Goal: Task Accomplishment & Management: Use online tool/utility

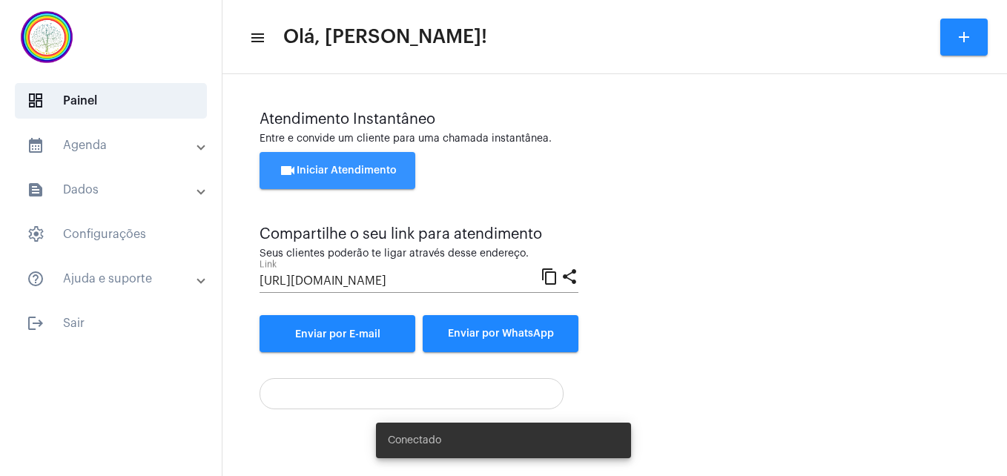
click at [349, 165] on button "videocam Iniciar Atendimento" at bounding box center [338, 170] width 156 height 37
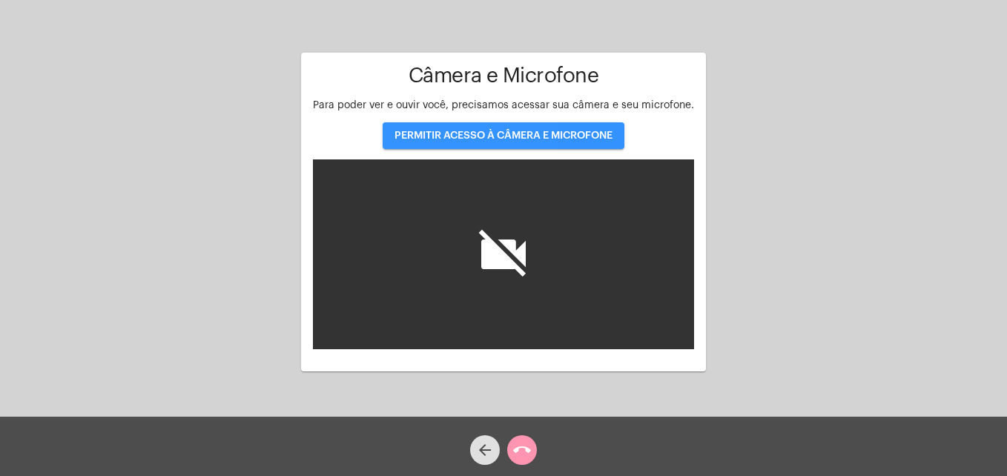
click at [403, 133] on span "PERMITIR ACESSO À CÂMERA E MICROFONE" at bounding box center [503, 136] width 218 height 10
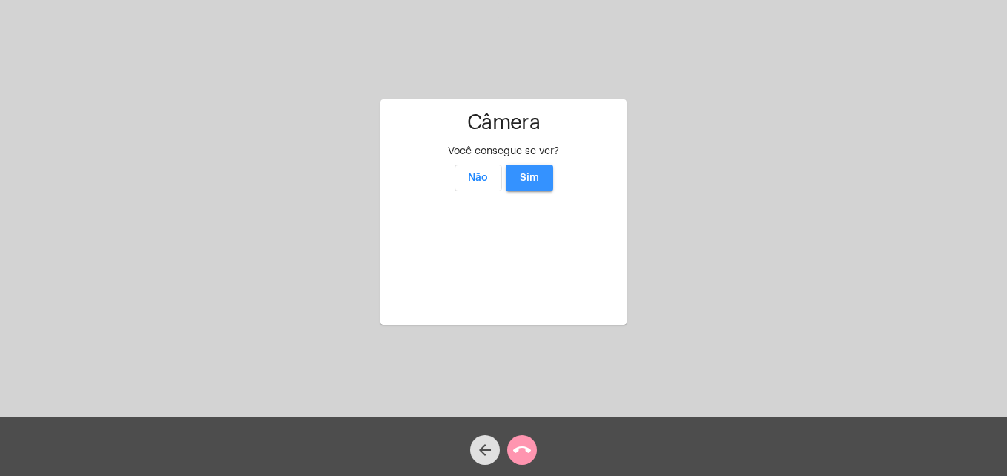
click at [528, 173] on span "Sim" at bounding box center [529, 178] width 19 height 10
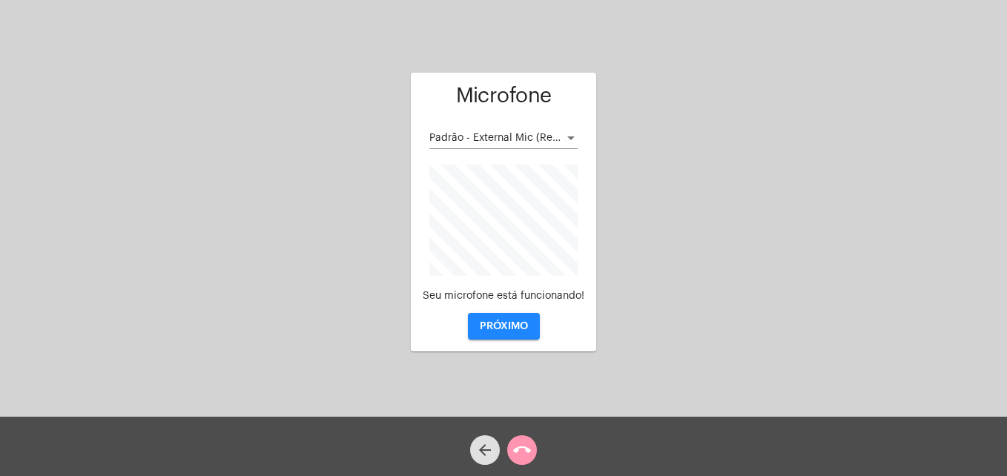
click at [515, 332] on button "PRÓXIMO" at bounding box center [504, 326] width 72 height 27
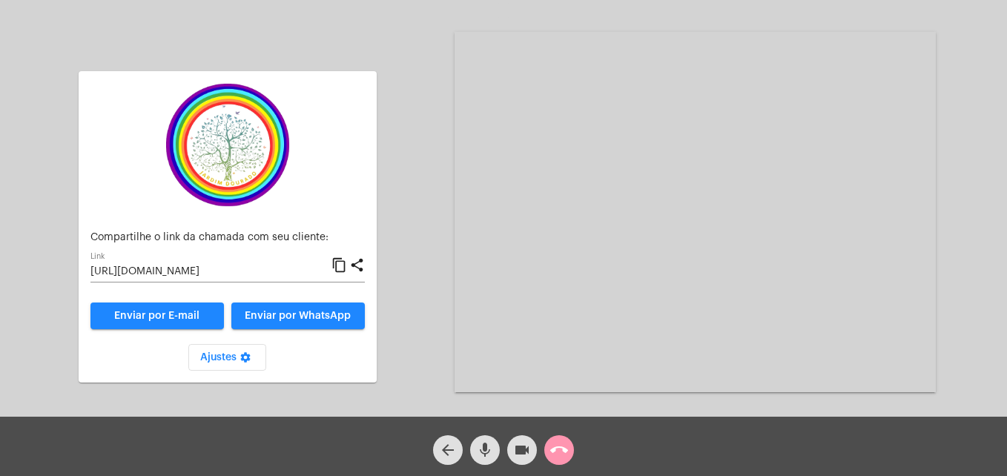
click at [340, 268] on mat-icon "content_copy" at bounding box center [339, 266] width 16 height 18
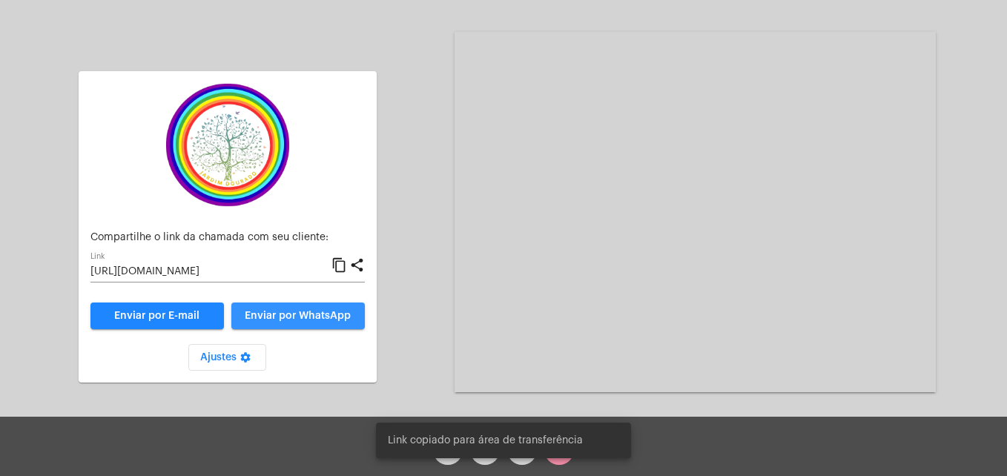
click at [329, 314] on span "Enviar por WhatsApp" at bounding box center [298, 316] width 106 height 10
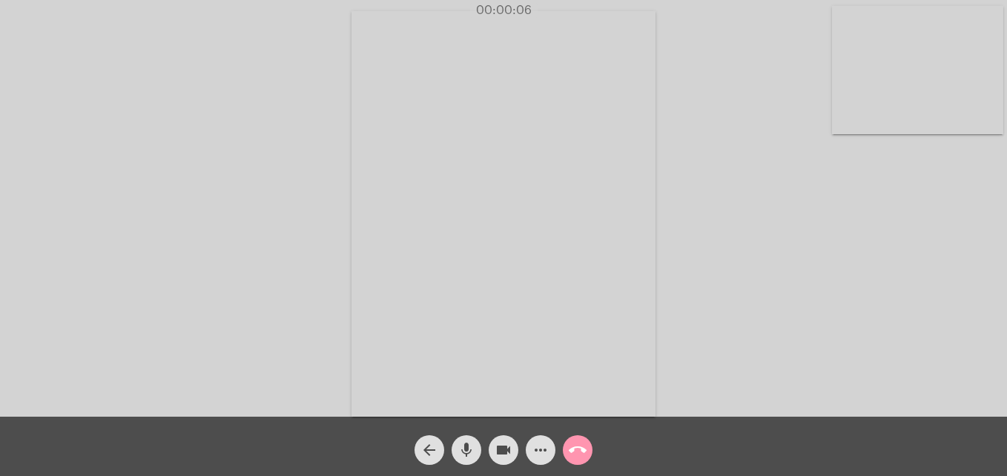
click at [837, 124] on video at bounding box center [917, 70] width 171 height 128
click at [395, 400] on video at bounding box center [638, 213] width 541 height 406
